Goal: Task Accomplishment & Management: Use online tool/utility

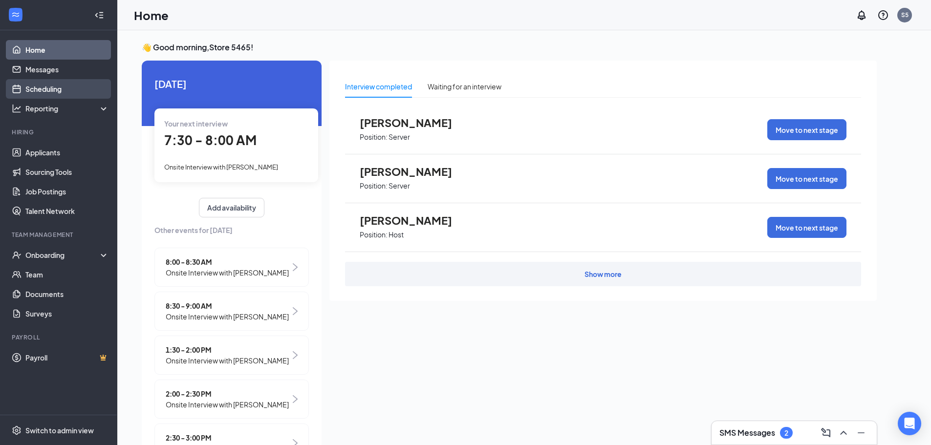
click at [45, 90] on link "Scheduling" at bounding box center [67, 89] width 84 height 20
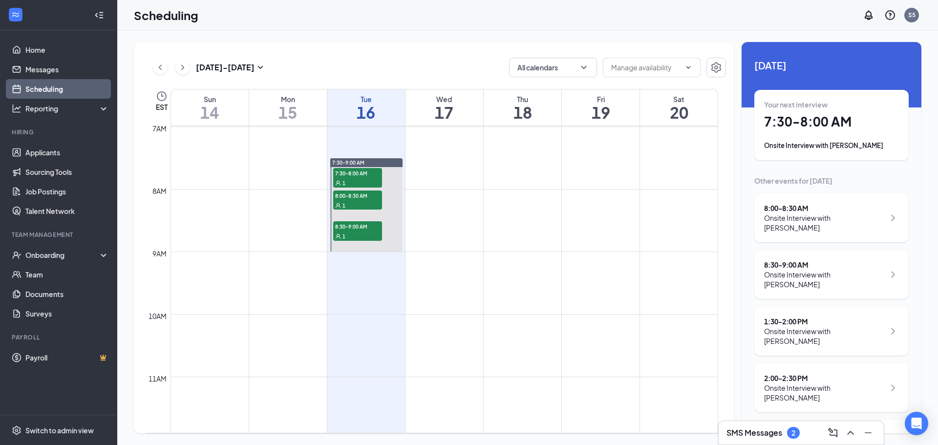
scroll to position [478, 0]
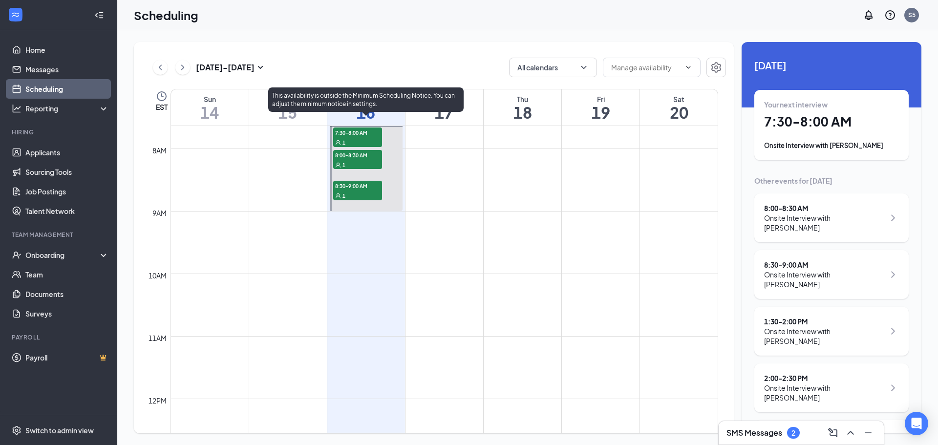
click at [351, 138] on div "1" at bounding box center [357, 142] width 49 height 10
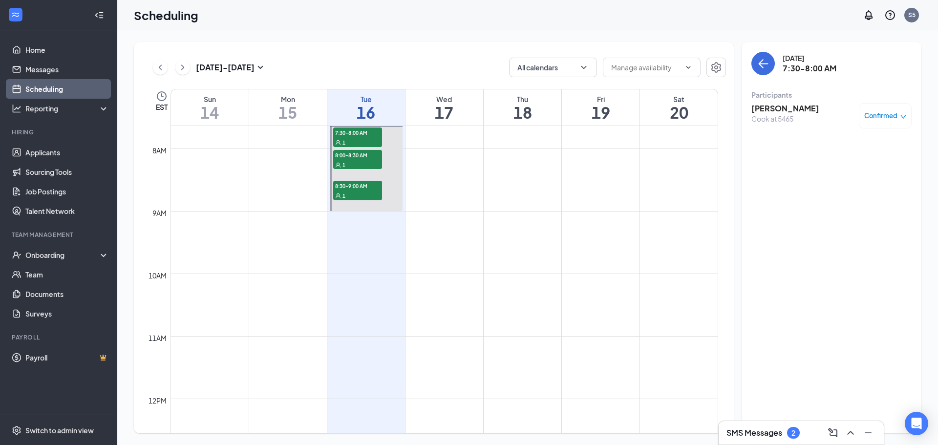
click at [767, 108] on h3 "[PERSON_NAME]" at bounding box center [785, 108] width 68 height 11
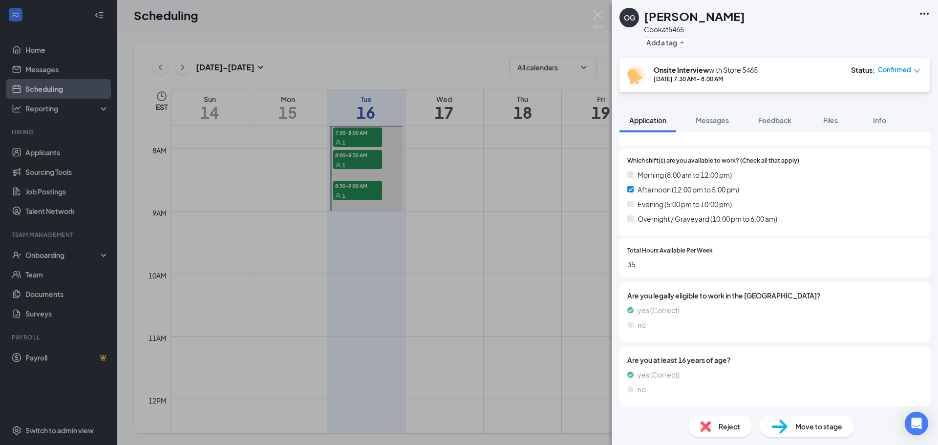
scroll to position [325, 0]
click at [599, 17] on img at bounding box center [598, 19] width 12 height 19
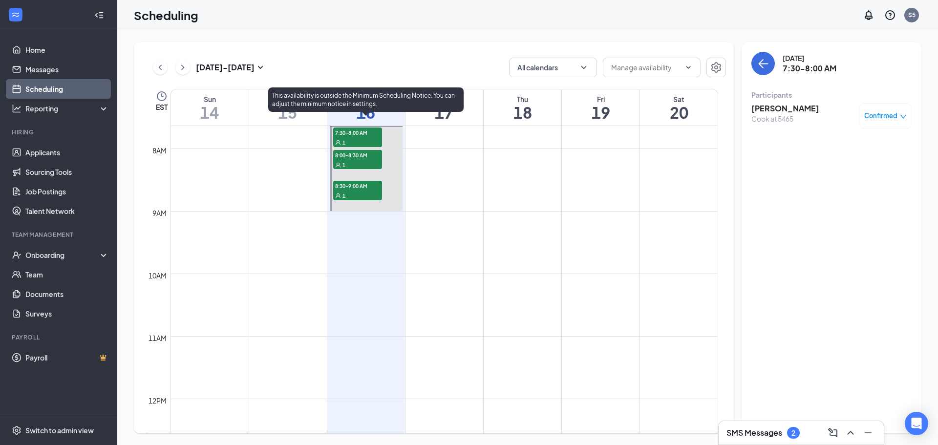
click at [338, 156] on span "8:00-8:30 AM" at bounding box center [357, 155] width 49 height 10
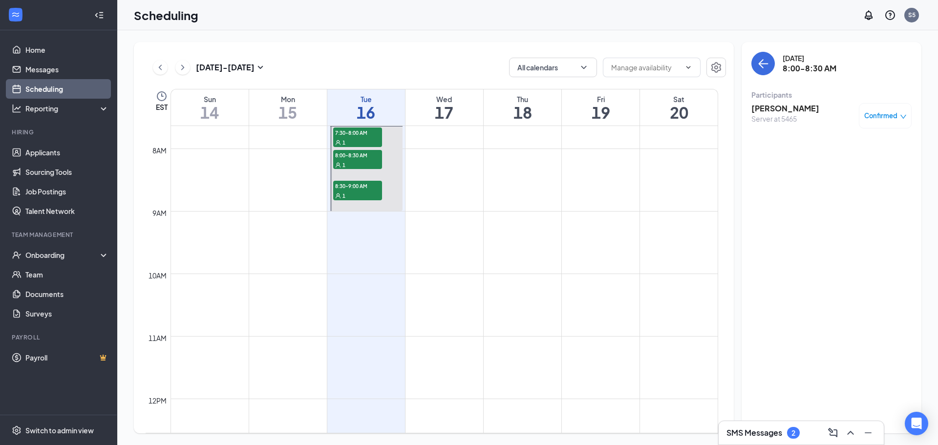
click at [775, 109] on h3 "[PERSON_NAME]" at bounding box center [785, 108] width 68 height 11
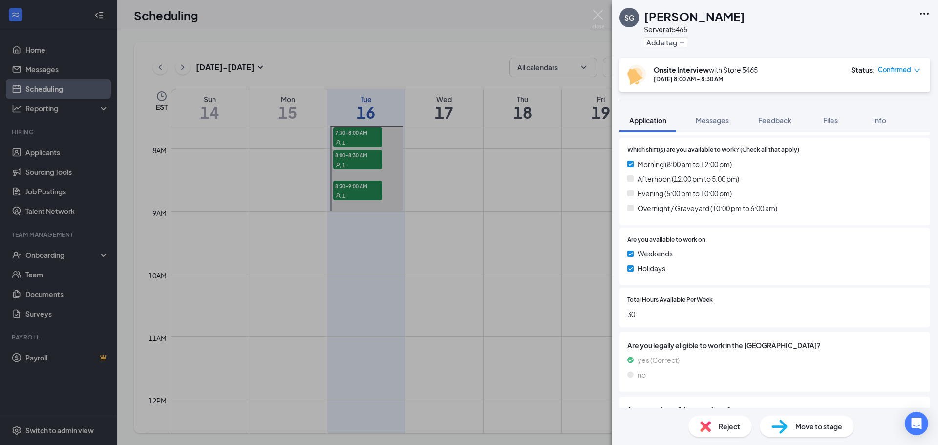
scroll to position [364, 0]
click at [600, 11] on img at bounding box center [598, 19] width 12 height 19
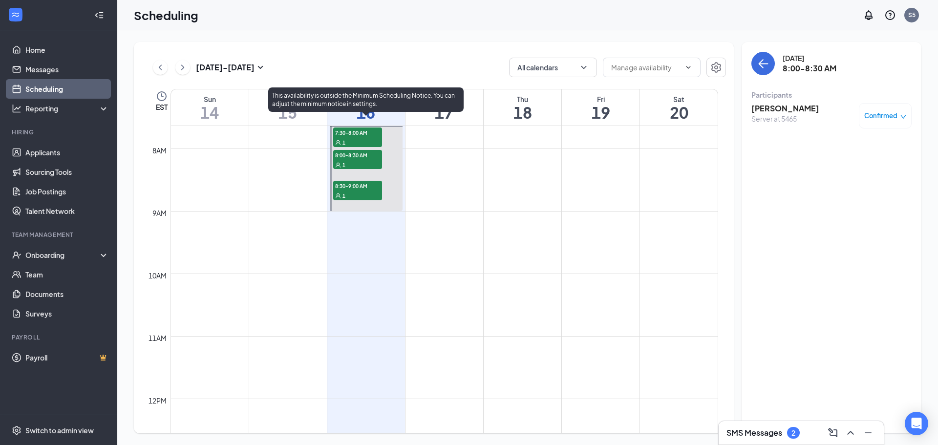
click at [344, 193] on span "1" at bounding box center [344, 196] width 3 height 7
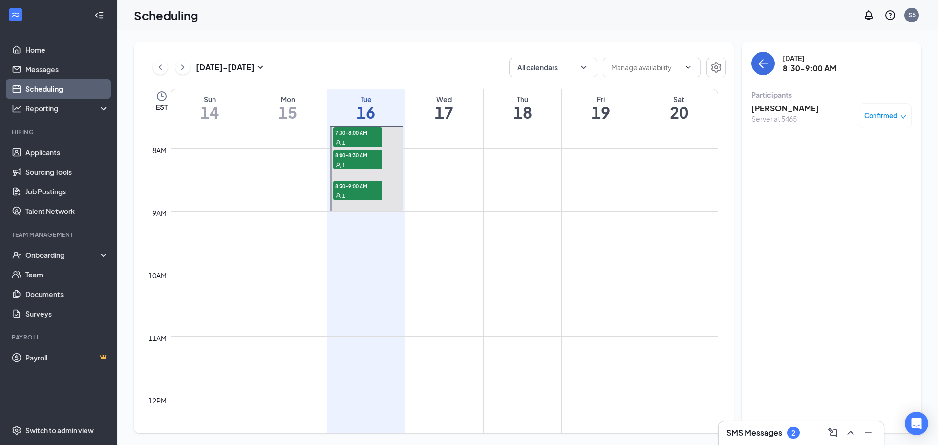
click at [785, 109] on h3 "[PERSON_NAME]" at bounding box center [785, 108] width 68 height 11
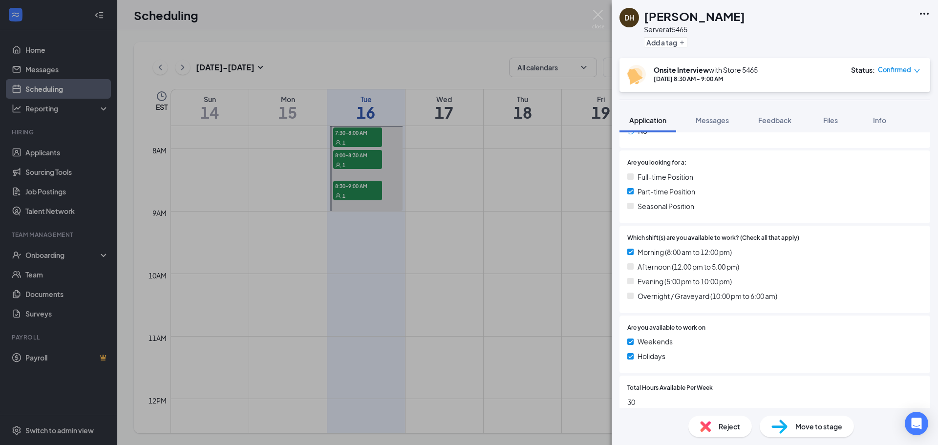
scroll to position [248, 0]
drag, startPoint x: 597, startPoint y: 15, endPoint x: 223, endPoint y: 76, distance: 379.1
click at [597, 15] on img at bounding box center [598, 19] width 12 height 19
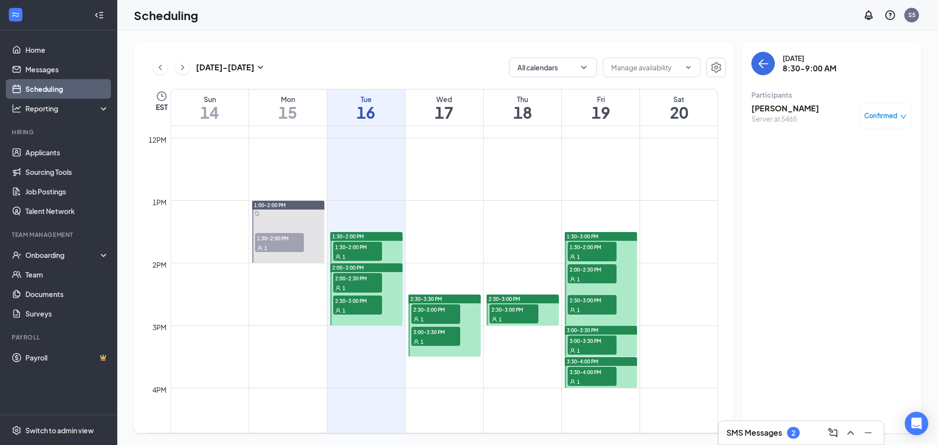
scroll to position [747, 0]
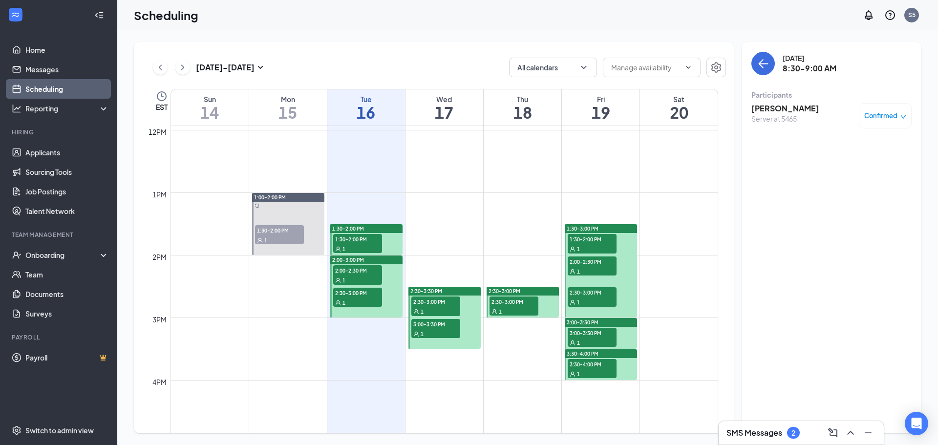
click at [356, 240] on span "1:30-2:00 PM" at bounding box center [357, 239] width 49 height 10
click at [768, 108] on h3 "[DEMOGRAPHIC_DATA][PERSON_NAME]" at bounding box center [802, 113] width 103 height 21
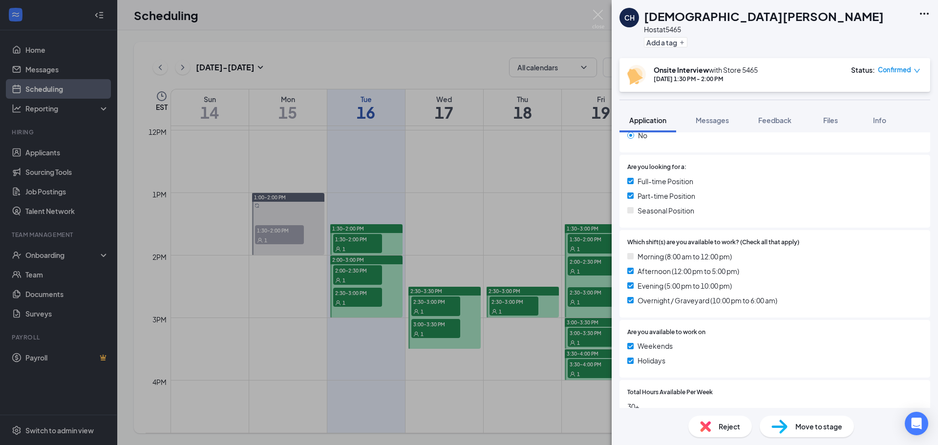
scroll to position [278, 0]
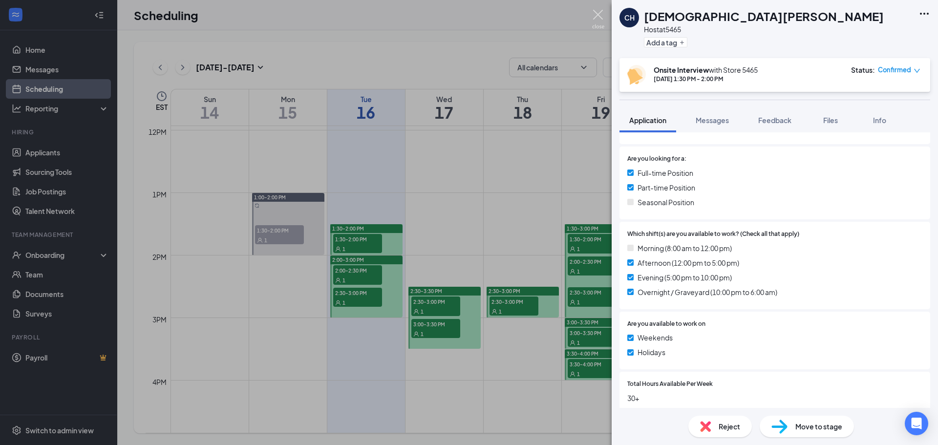
drag, startPoint x: 595, startPoint y: 12, endPoint x: 412, endPoint y: 251, distance: 300.4
click at [596, 12] on img at bounding box center [598, 19] width 12 height 19
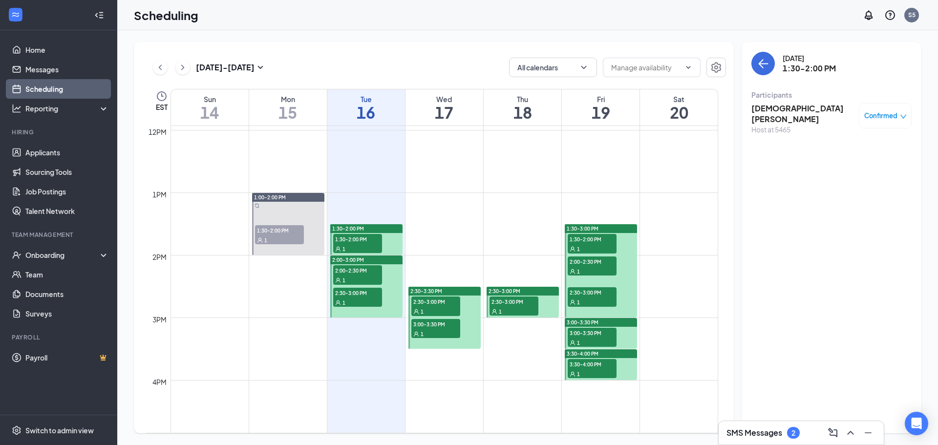
click at [358, 270] on span "2:00-2:30 PM" at bounding box center [357, 270] width 49 height 10
click at [777, 108] on h3 "[PERSON_NAME]" at bounding box center [785, 108] width 68 height 11
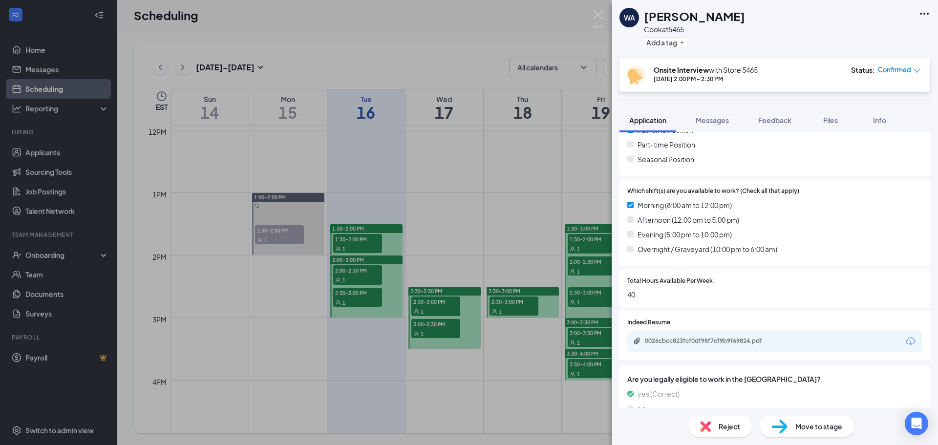
scroll to position [297, 0]
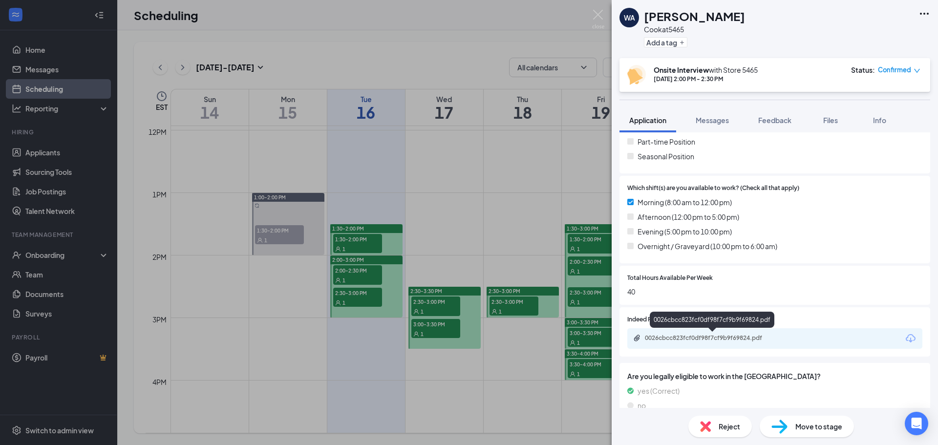
click at [705, 341] on div "0026cbcc823fcf0df98f7cf9b9f69824.pdf" at bounding box center [713, 338] width 137 height 8
click at [601, 15] on img at bounding box center [598, 19] width 12 height 19
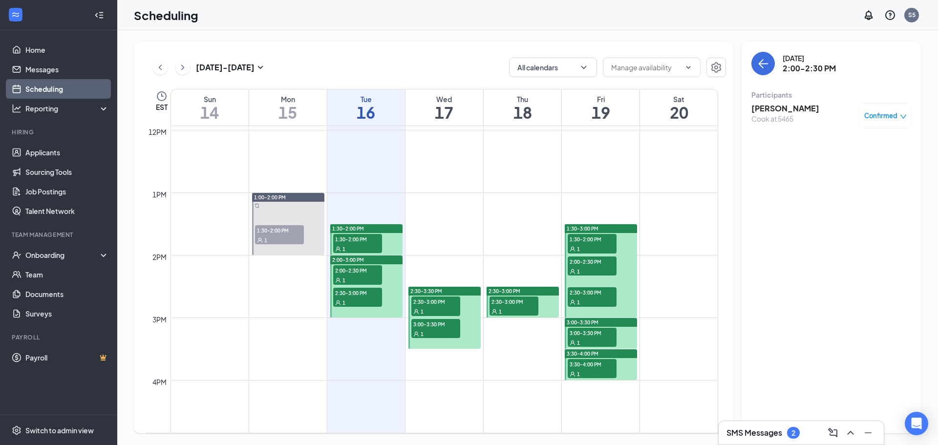
click at [351, 292] on span "2:30-3:00 PM" at bounding box center [357, 293] width 49 height 10
click at [774, 110] on h3 "[PERSON_NAME]" at bounding box center [785, 108] width 68 height 11
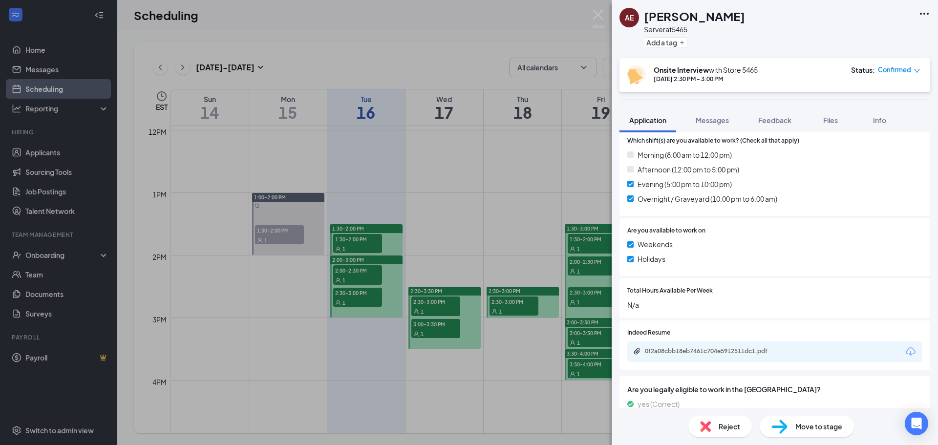
scroll to position [364, 0]
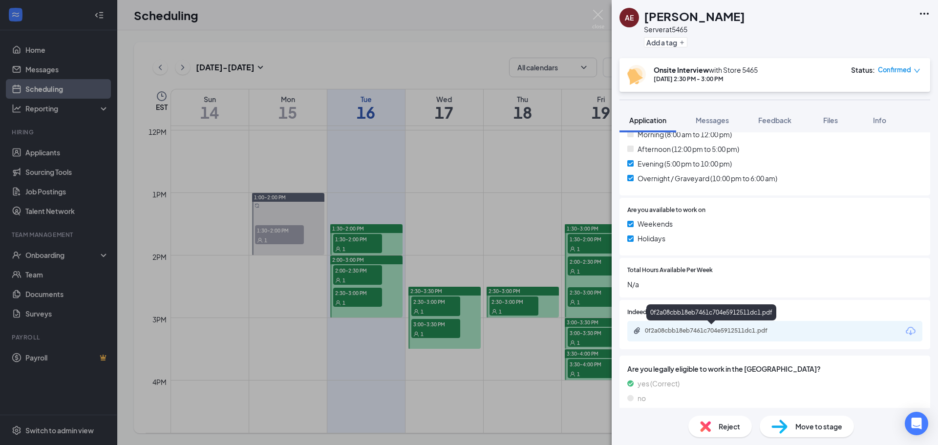
click at [671, 330] on div "0f2a08cbb18eb7461c704e5912511dc1.pdf" at bounding box center [713, 331] width 137 height 8
click at [599, 16] on img at bounding box center [598, 19] width 12 height 19
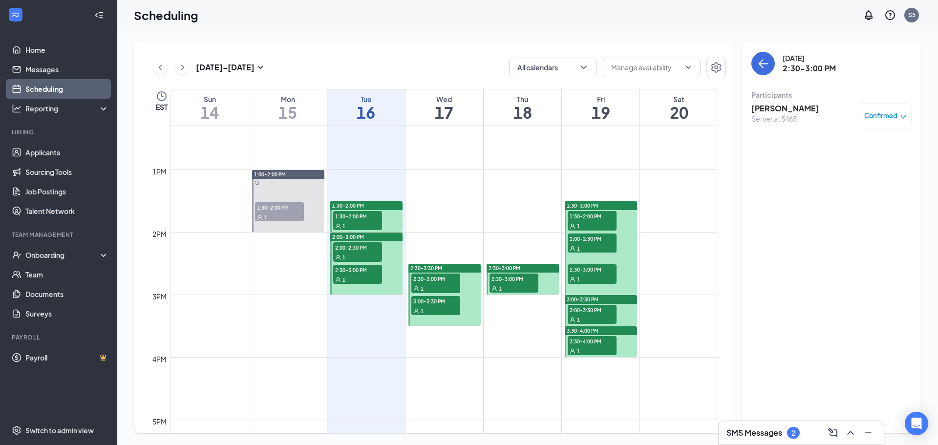
scroll to position [797, 0]
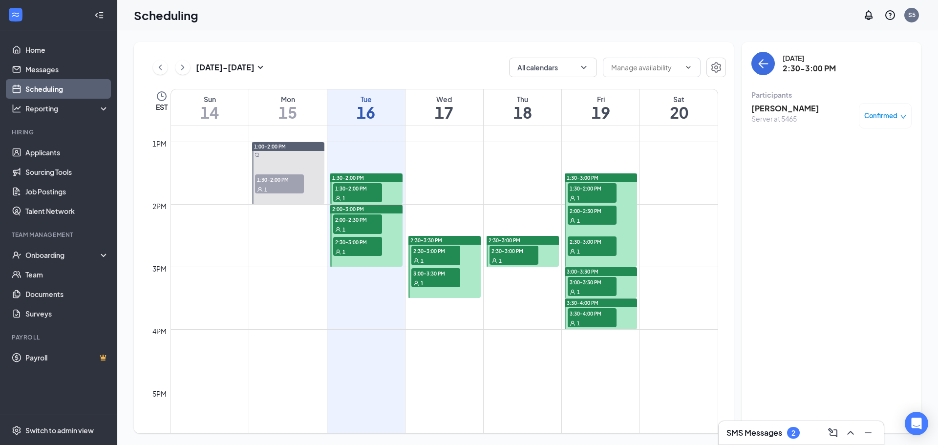
click at [421, 251] on span "2:30-3:00 PM" at bounding box center [435, 251] width 49 height 10
click at [441, 277] on span "3:00-3:30 PM" at bounding box center [435, 273] width 49 height 10
click at [514, 253] on span "2:30-3:00 PM" at bounding box center [514, 251] width 49 height 10
click at [592, 192] on span "1:30-2:00 PM" at bounding box center [592, 188] width 49 height 10
click at [590, 216] on div "1" at bounding box center [592, 220] width 49 height 10
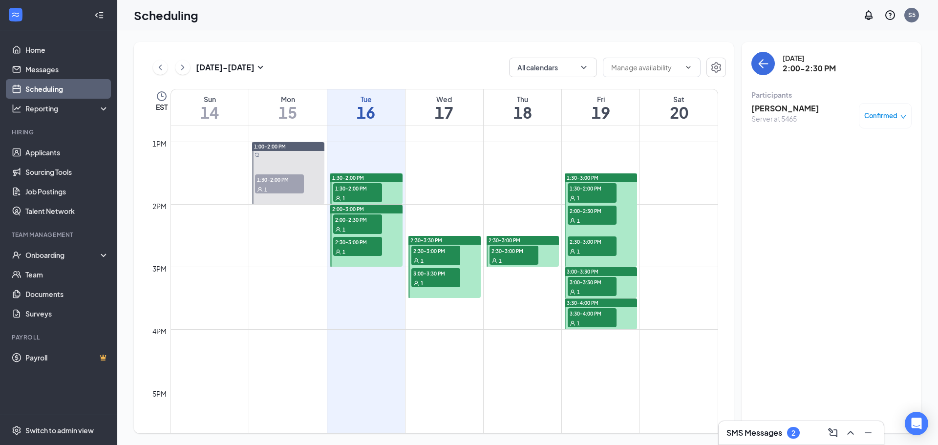
drag, startPoint x: 587, startPoint y: 245, endPoint x: 584, endPoint y: 255, distance: 9.6
click at [586, 245] on span "2:30-3:00 PM" at bounding box center [592, 241] width 49 height 10
click at [581, 283] on span "3:00-3:30 PM" at bounding box center [592, 282] width 49 height 10
click at [582, 316] on span "3:30-4:00 PM" at bounding box center [592, 313] width 49 height 10
click at [589, 280] on span "3:00-3:30 PM" at bounding box center [592, 282] width 49 height 10
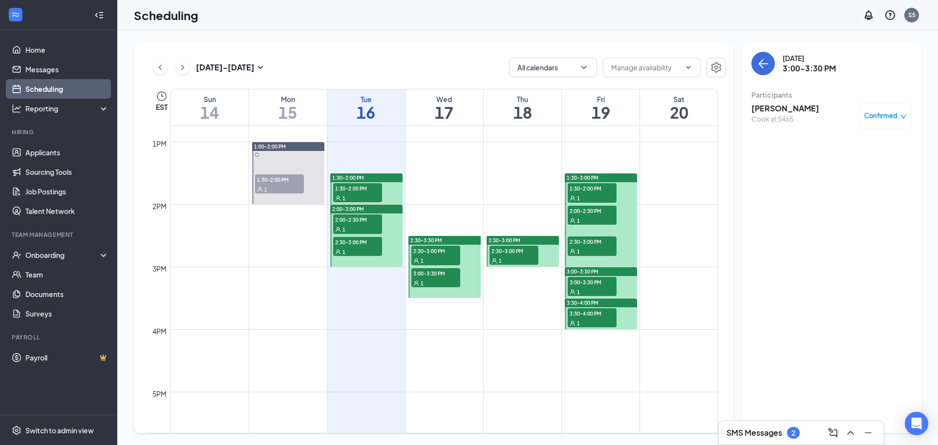
click at [766, 107] on h3 "[PERSON_NAME]" at bounding box center [785, 108] width 68 height 11
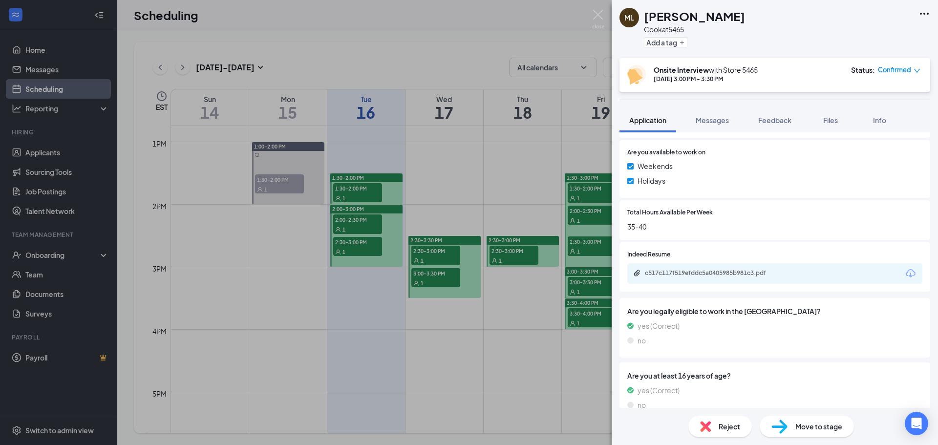
scroll to position [452, 0]
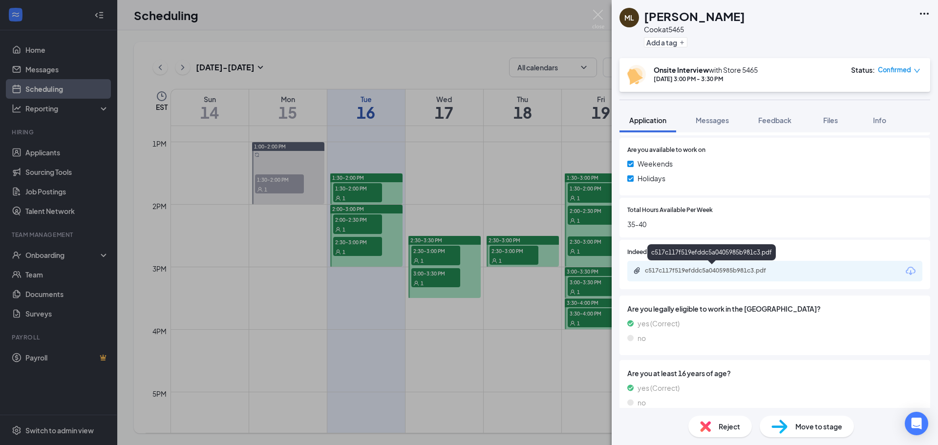
click at [736, 271] on div "c517c117f519efddc5a0405985b981c3.pdf" at bounding box center [713, 271] width 137 height 8
